Goal: Use online tool/utility: Utilize a website feature to perform a specific function

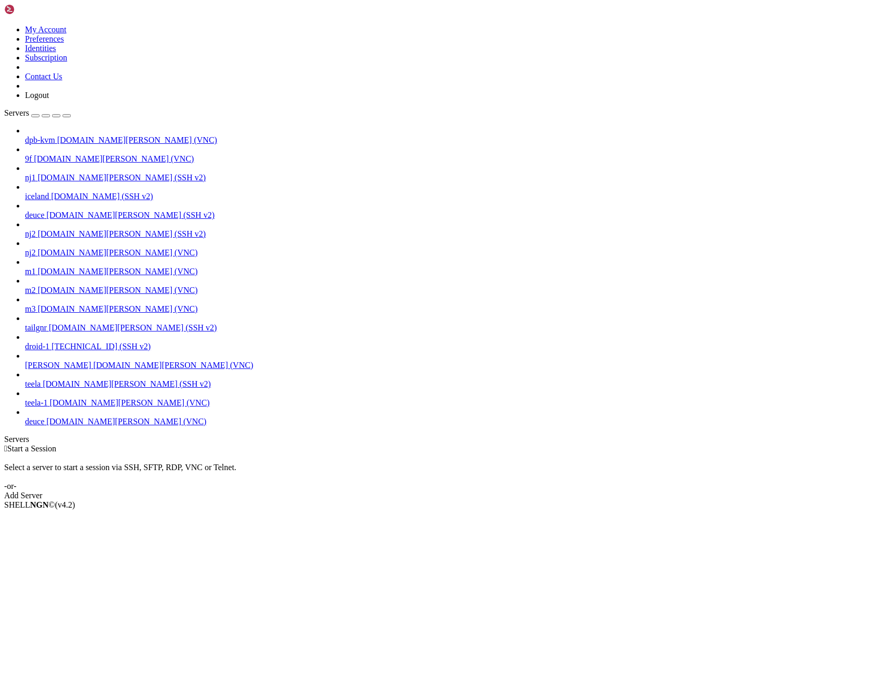
click at [44, 426] on span "deuce" at bounding box center [34, 421] width 19 height 9
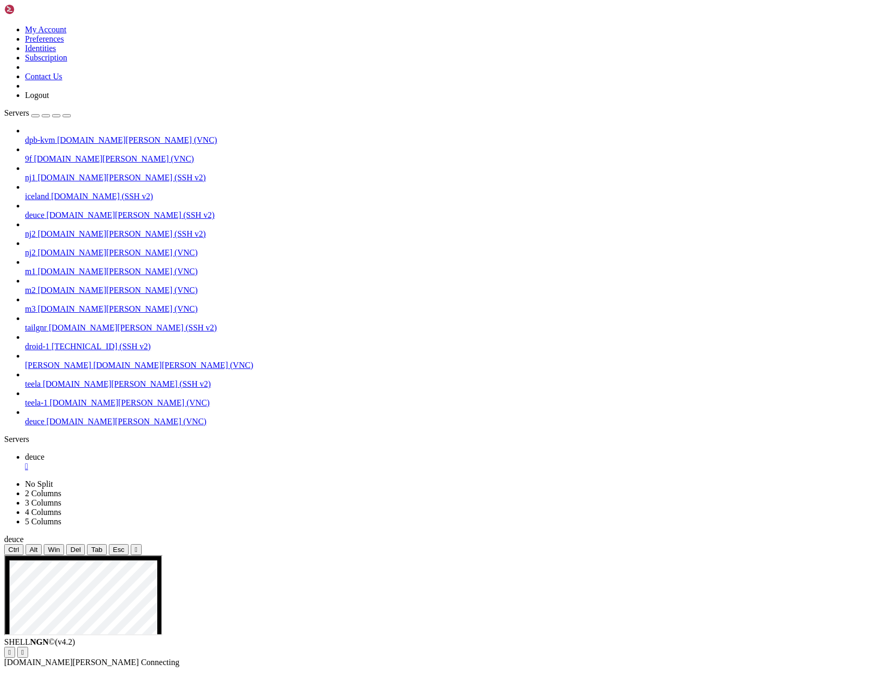
click at [67, 116] on icon "button" at bounding box center [67, 116] width 0 height 0
